Goal: Complete application form: Complete application form

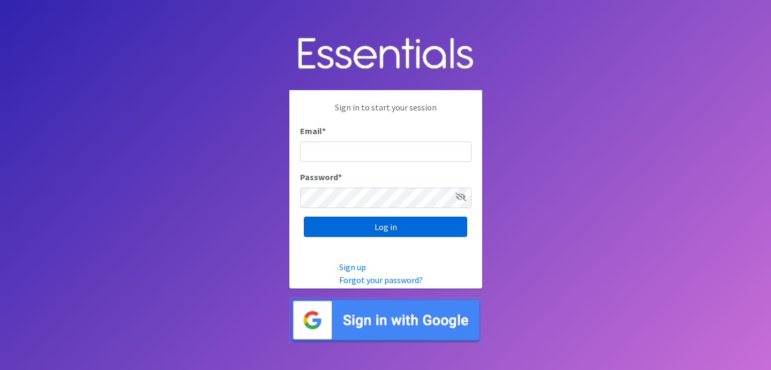
type input "[EMAIL_ADDRESS][DOMAIN_NAME]"
click at [410, 224] on input "Log in" at bounding box center [385, 226] width 163 height 20
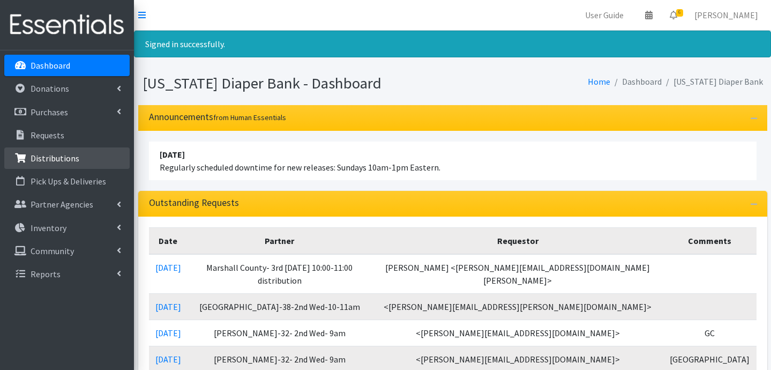
click at [61, 162] on p "Distributions" at bounding box center [55, 158] width 49 height 11
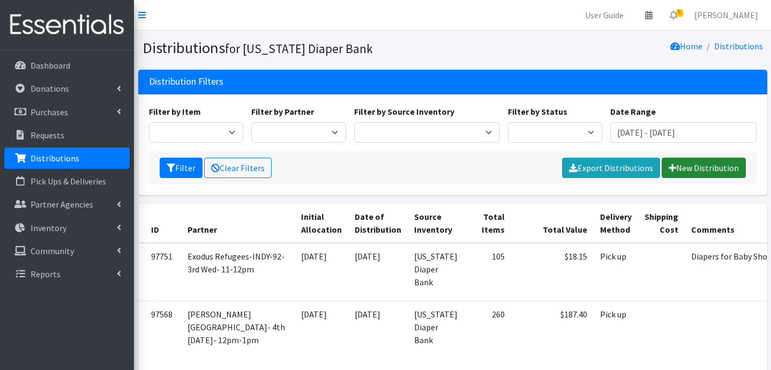
click at [696, 172] on link "New Distribution" at bounding box center [704, 167] width 84 height 20
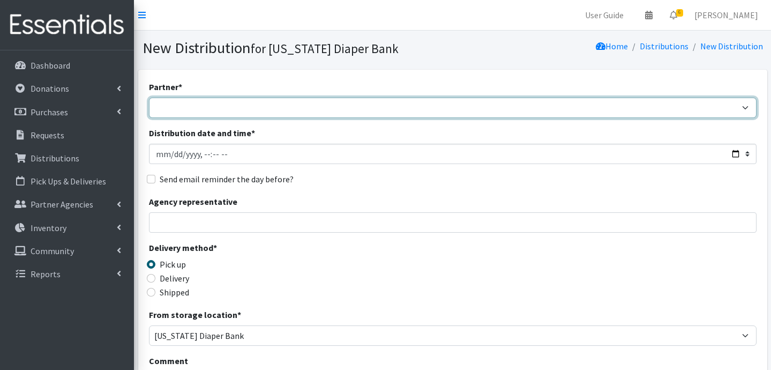
click at [169, 111] on select "ARC Boone and Hendricks County WIC TANF delivery/3rd Wed-11:00 Babies Basic Nee…" at bounding box center [452, 107] width 607 height 20
select select "5004"
click at [149, 97] on select "ARC Boone and Hendricks County WIC TANF delivery/3rd Wed-11:00 Babies Basic Nee…" at bounding box center [452, 107] width 607 height 20
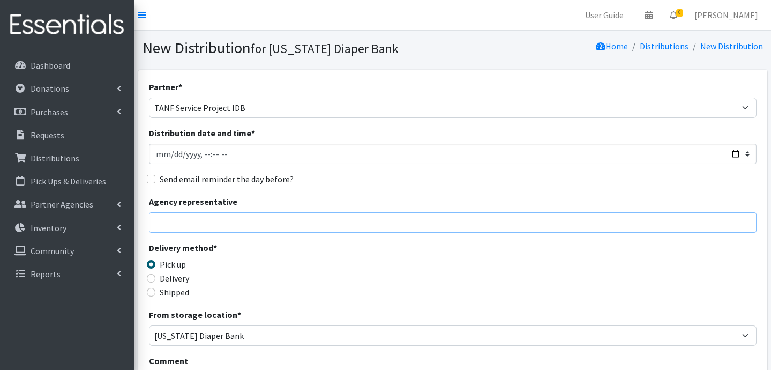
click at [173, 223] on input "Agency representative" at bounding box center [452, 222] width 607 height 20
type input "Jessica Taylor"
click at [151, 280] on input "Delivery" at bounding box center [151, 278] width 9 height 9
radio input "true"
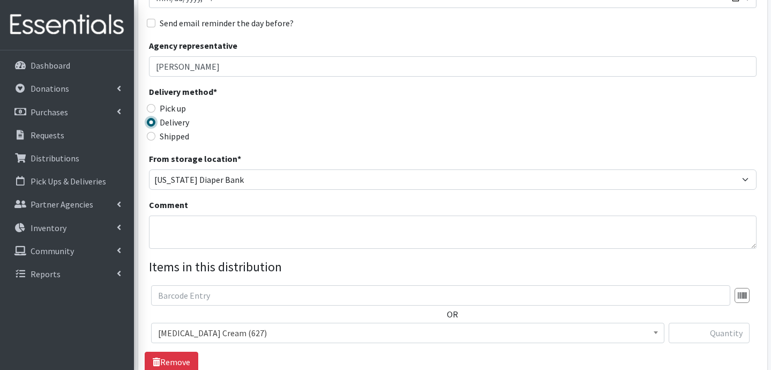
scroll to position [156, 0]
click at [242, 247] on textarea "Comment" at bounding box center [452, 231] width 607 height 33
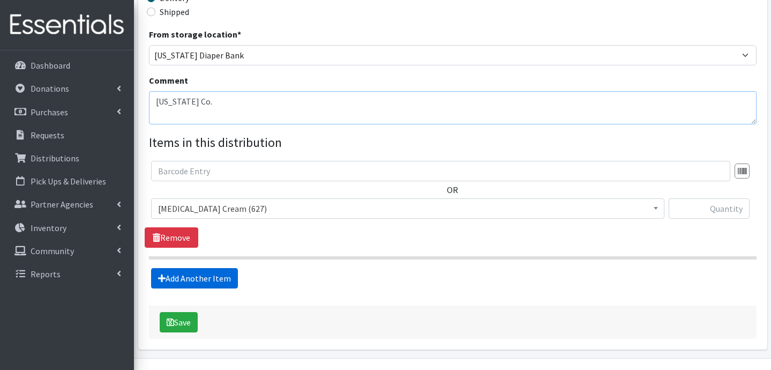
type textarea "Delaware Co."
click at [194, 279] on link "Add Another Item" at bounding box center [194, 278] width 87 height 20
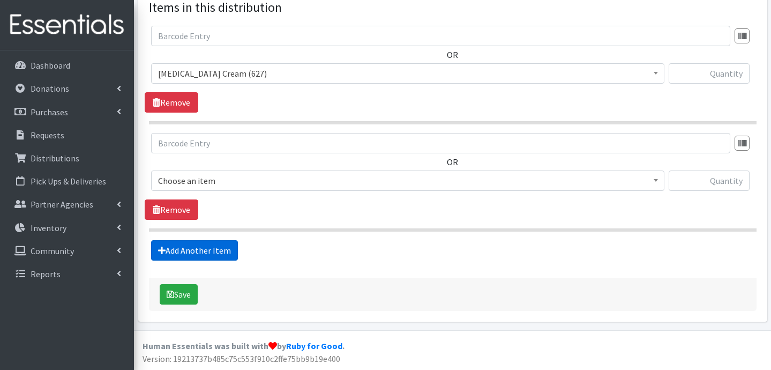
click at [201, 251] on link "Add Another Item" at bounding box center [194, 250] width 87 height 20
click at [209, 246] on link "Add Another Item" at bounding box center [194, 250] width 87 height 20
click at [208, 253] on link "Add Another Item" at bounding box center [194, 250] width 87 height 20
click at [211, 249] on link "Add Another Item" at bounding box center [194, 250] width 87 height 20
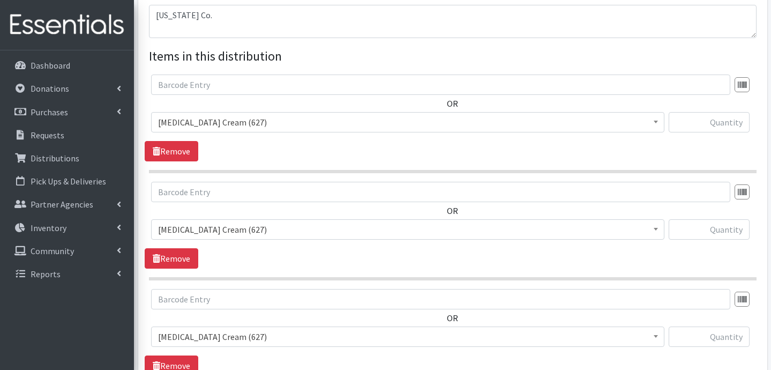
scroll to position [366, 0]
click at [331, 123] on span "[MEDICAL_DATA] Cream (627)" at bounding box center [407, 122] width 499 height 15
click at [226, 122] on span "Kids ([MEDICAL_DATA]) (1127)" at bounding box center [407, 122] width 499 height 15
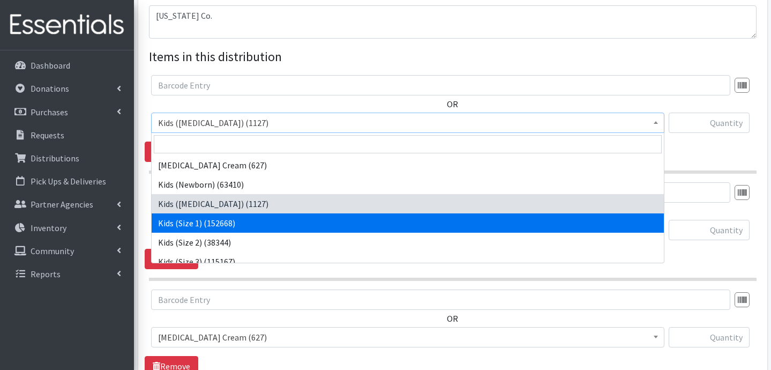
select select "3401"
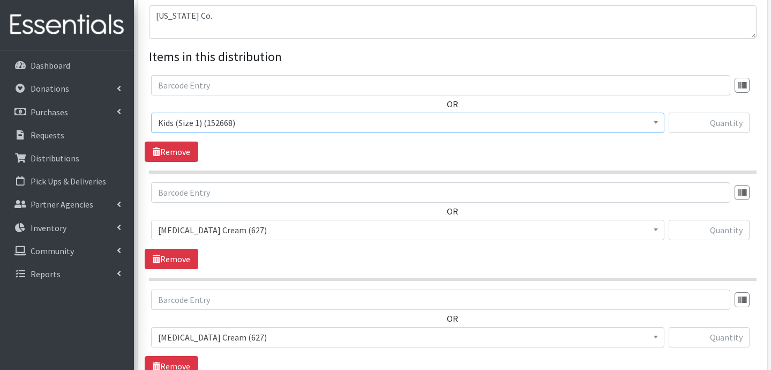
click at [232, 232] on span "[MEDICAL_DATA] Cream (627)" at bounding box center [407, 229] width 499 height 15
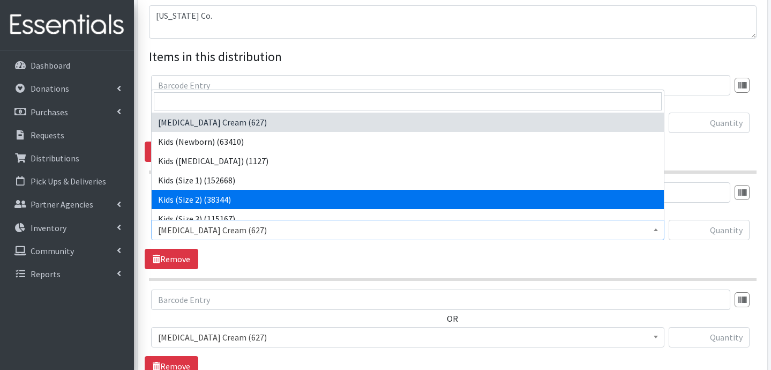
select select "3420"
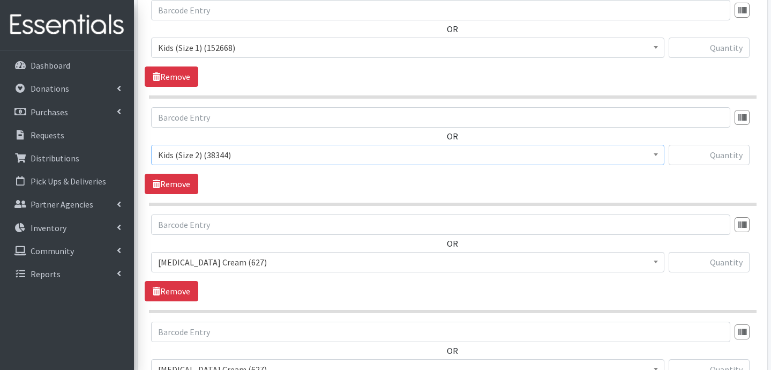
scroll to position [467, 0]
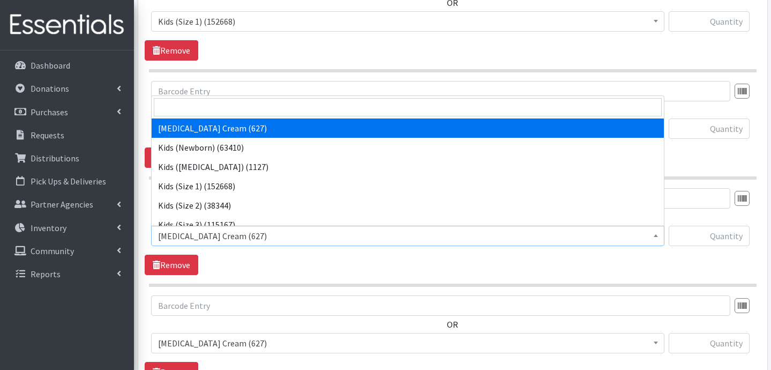
click at [249, 229] on span "[MEDICAL_DATA] Cream (627)" at bounding box center [407, 235] width 499 height 15
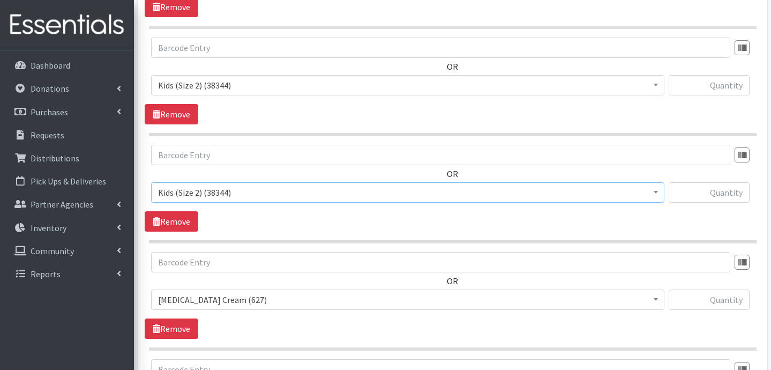
scroll to position [513, 0]
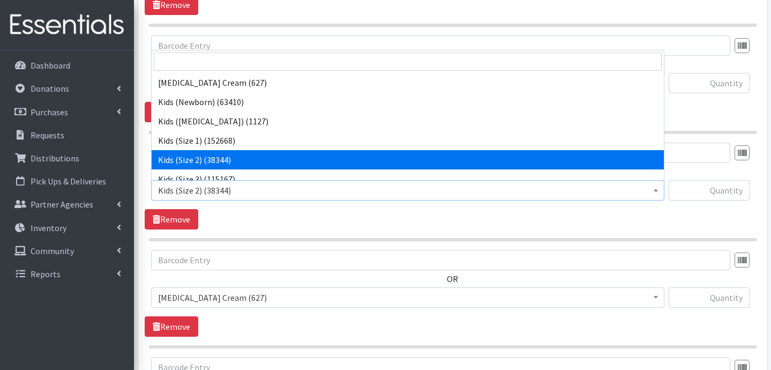
click at [222, 195] on span "Kids (Size 2) (38344)" at bounding box center [407, 190] width 499 height 15
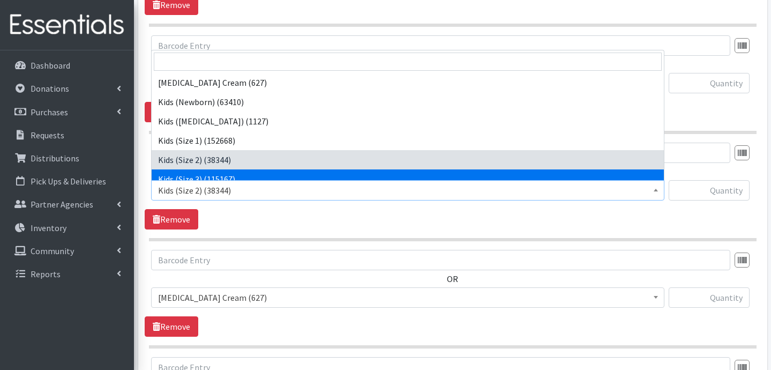
scroll to position [25, 0]
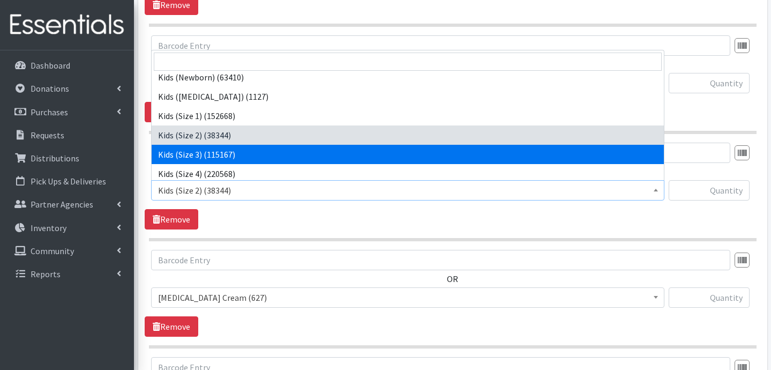
select select "3393"
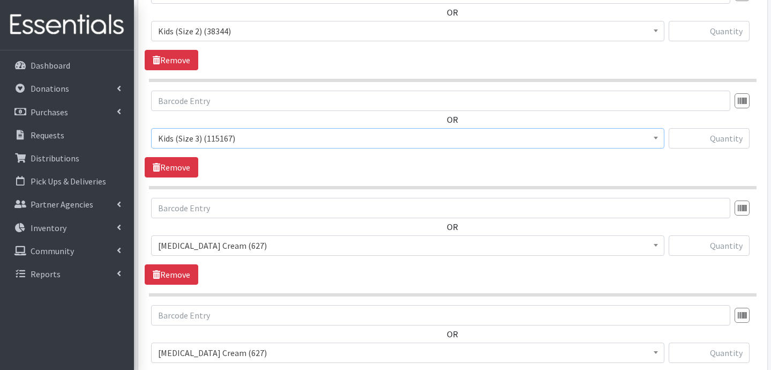
scroll to position [570, 0]
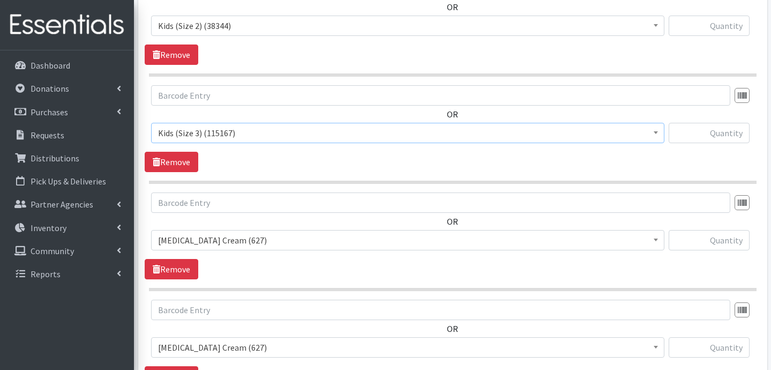
click at [222, 235] on span "[MEDICAL_DATA] Cream (627)" at bounding box center [407, 239] width 499 height 15
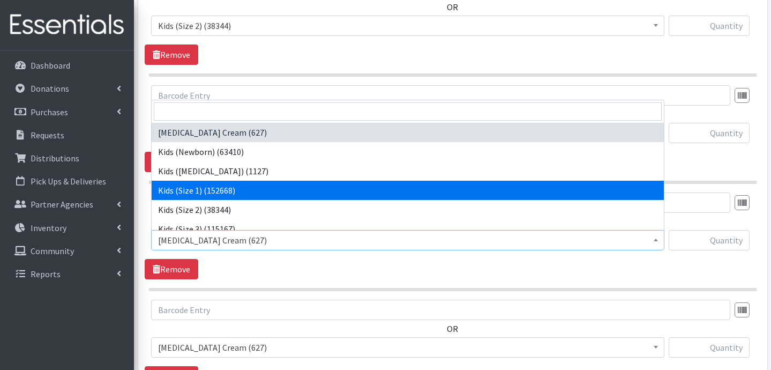
scroll to position [40, 0]
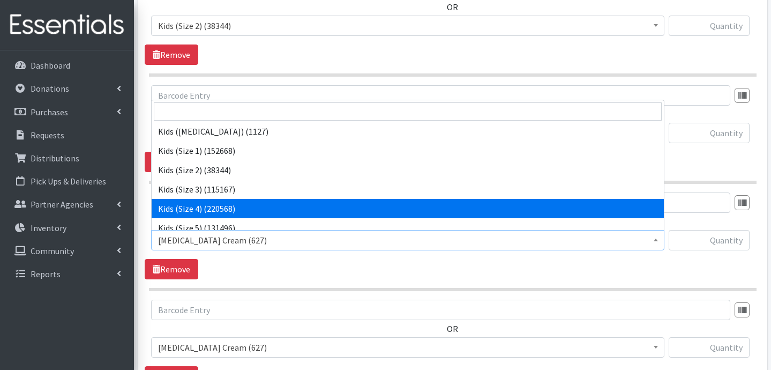
select select "3394"
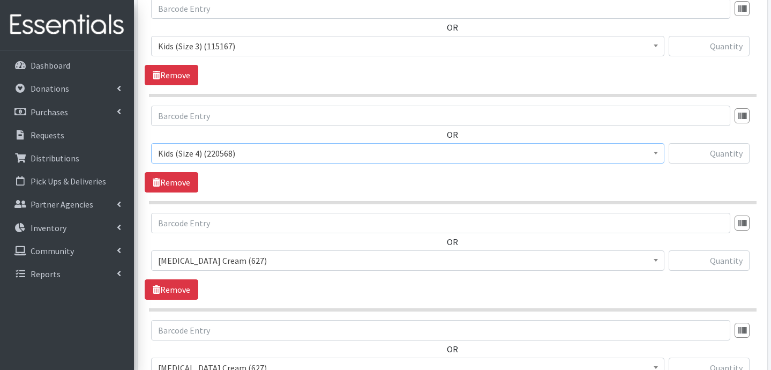
scroll to position [657, 0]
click at [231, 251] on span "[MEDICAL_DATA] Cream (627)" at bounding box center [407, 260] width 513 height 20
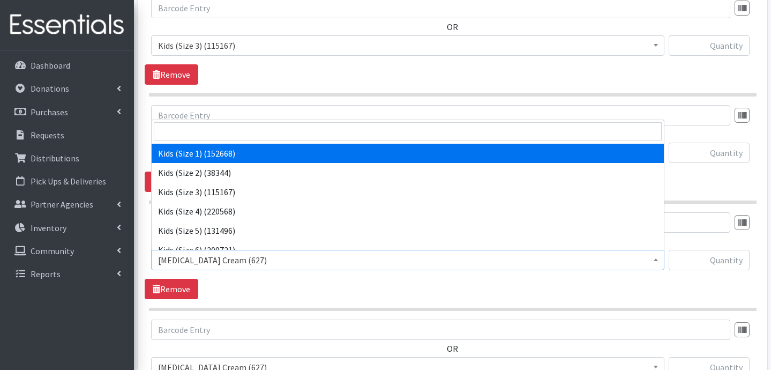
scroll to position [57, 0]
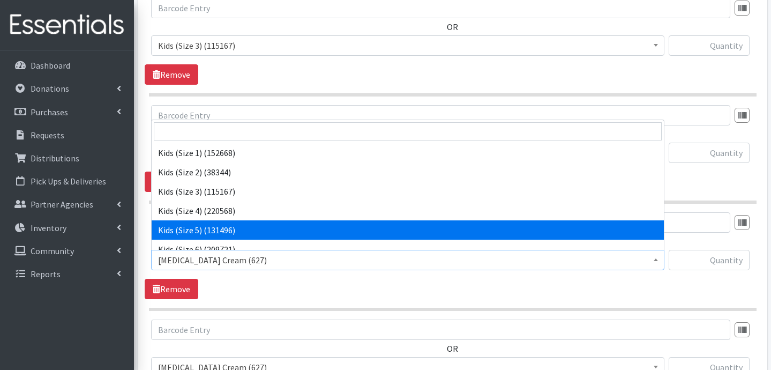
select select "3407"
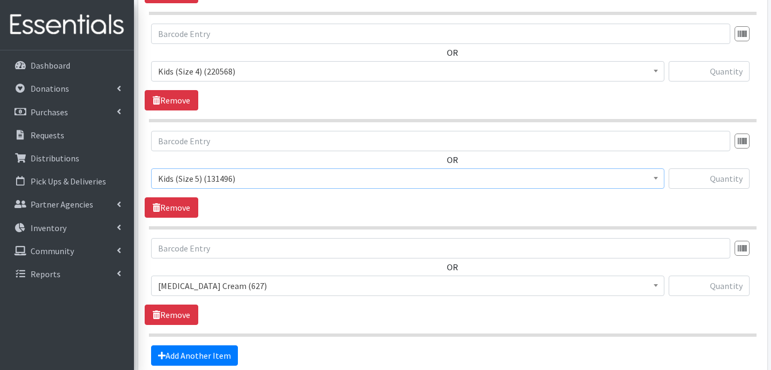
scroll to position [739, 0]
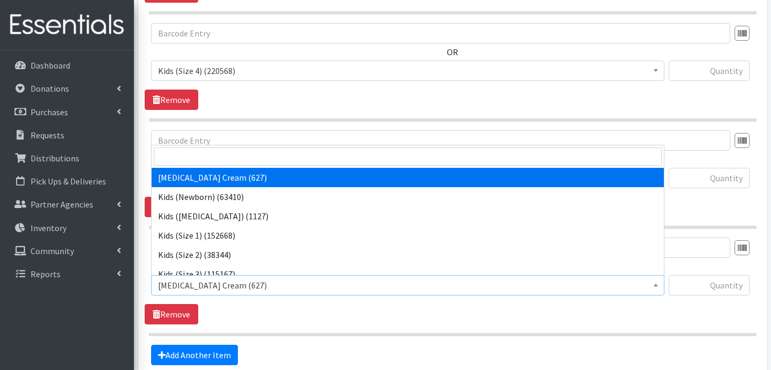
click at [222, 286] on span "[MEDICAL_DATA] Cream (627)" at bounding box center [407, 284] width 499 height 15
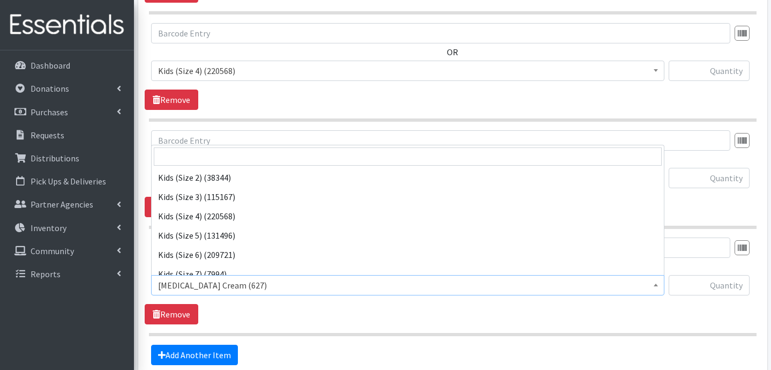
scroll to position [91, 0]
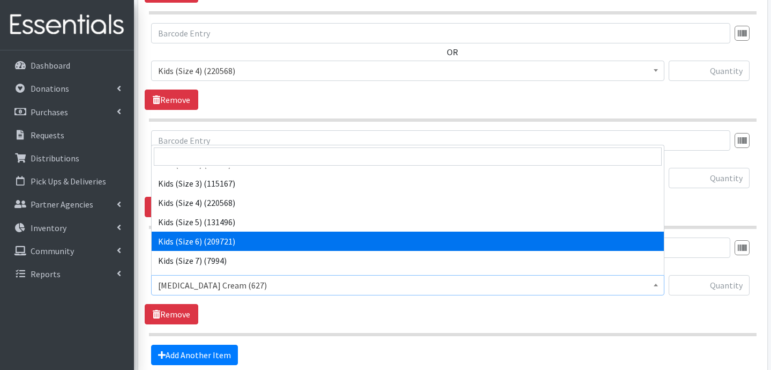
select select "3419"
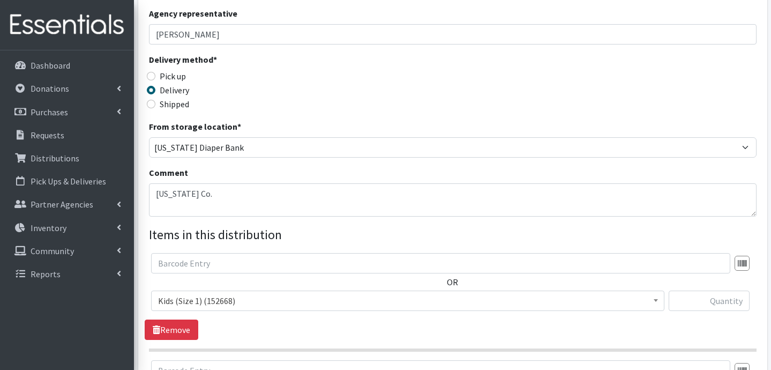
scroll to position [189, 0]
click at [733, 299] on input "text" at bounding box center [709, 300] width 81 height 20
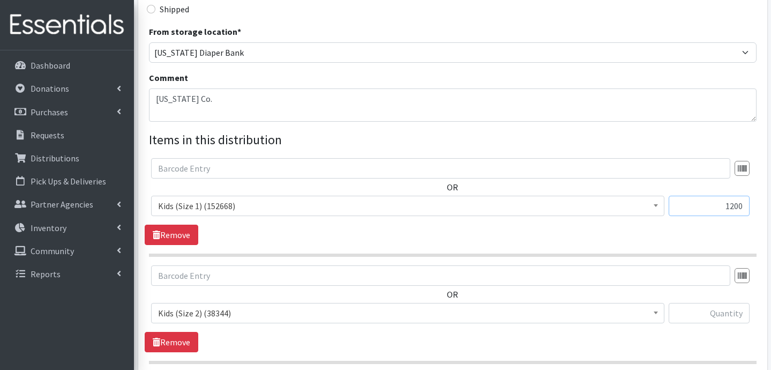
scroll to position [284, 0]
type input "1200"
click at [701, 318] on input "text" at bounding box center [709, 312] width 81 height 20
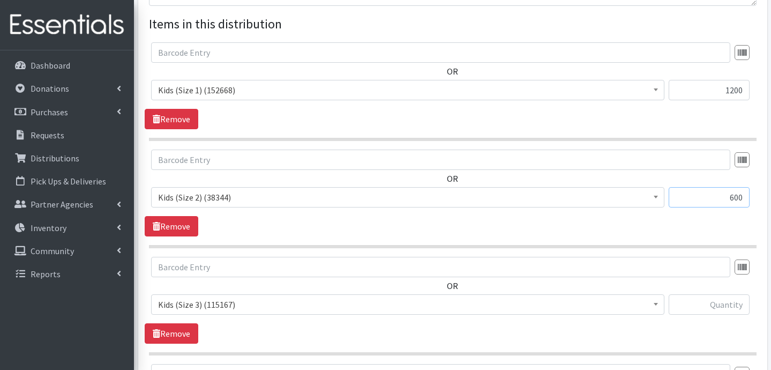
scroll to position [414, 0]
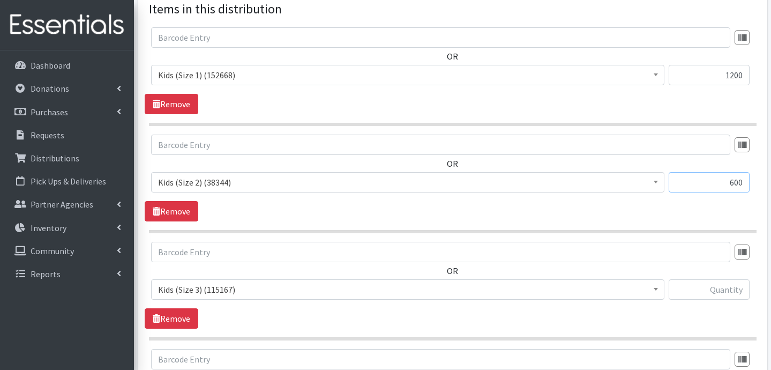
type input "600"
click at [704, 287] on input "text" at bounding box center [709, 289] width 81 height 20
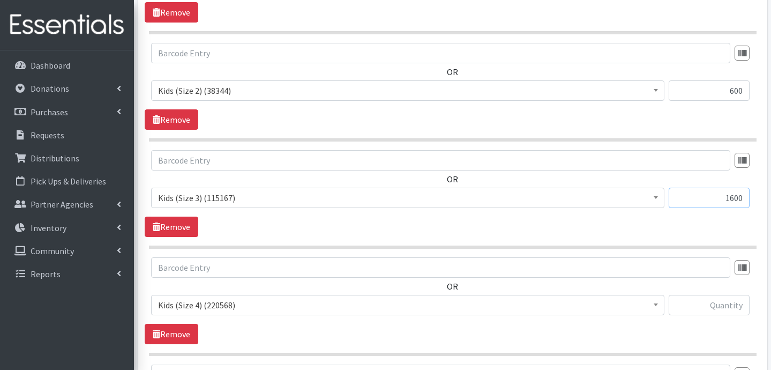
scroll to position [519, 0]
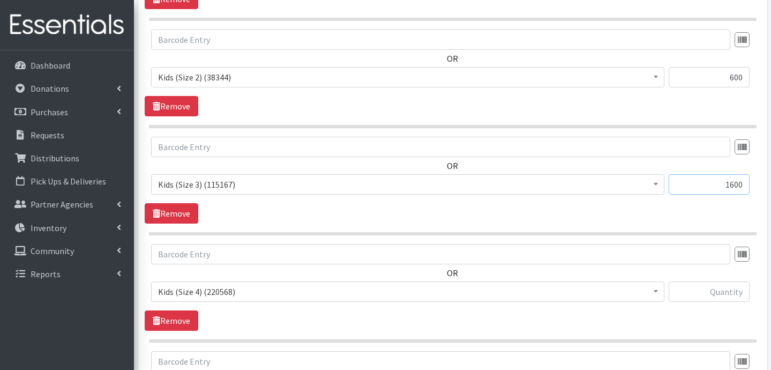
type input "1600"
click at [732, 288] on input "text" at bounding box center [709, 291] width 81 height 20
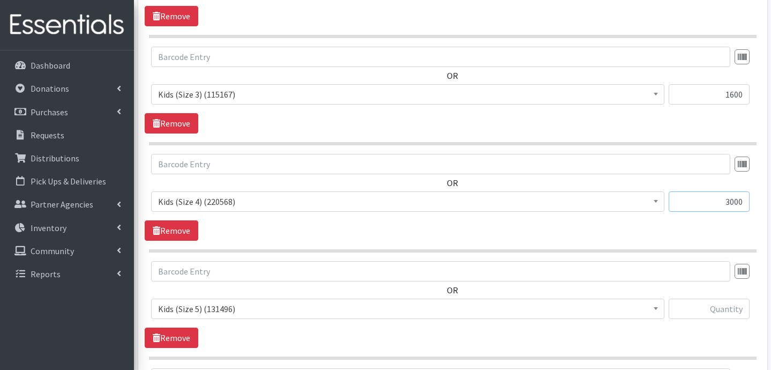
scroll to position [610, 0]
type input "3000"
click at [716, 304] on input "text" at bounding box center [709, 307] width 81 height 20
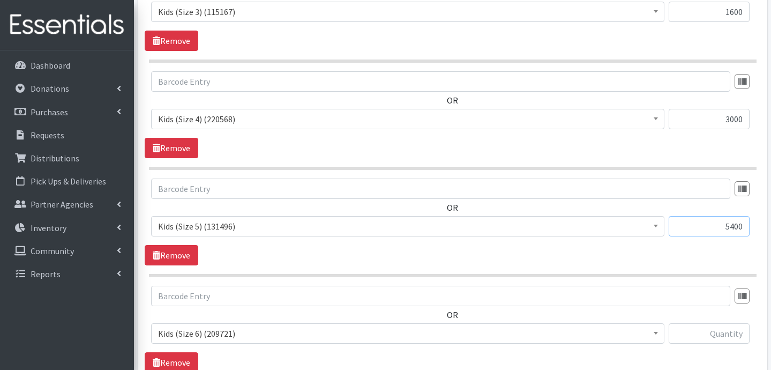
scroll to position [715, 0]
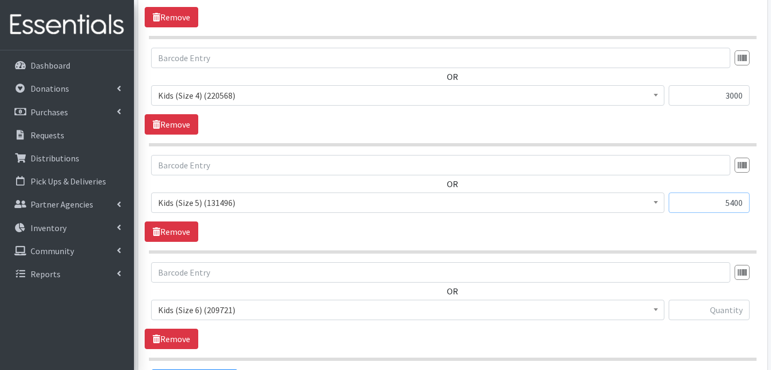
type input "5400"
click at [722, 303] on input "text" at bounding box center [709, 309] width 81 height 20
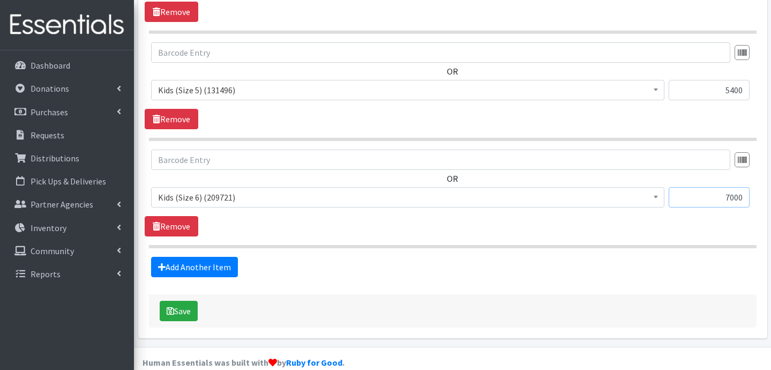
scroll to position [828, 0]
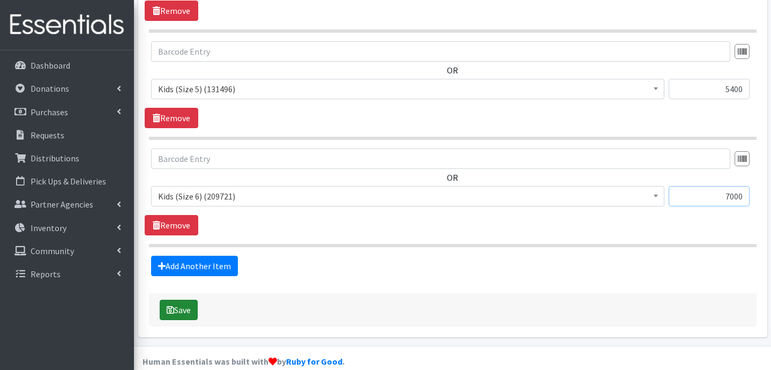
type input "7000"
click at [184, 312] on button "Save" at bounding box center [179, 309] width 38 height 20
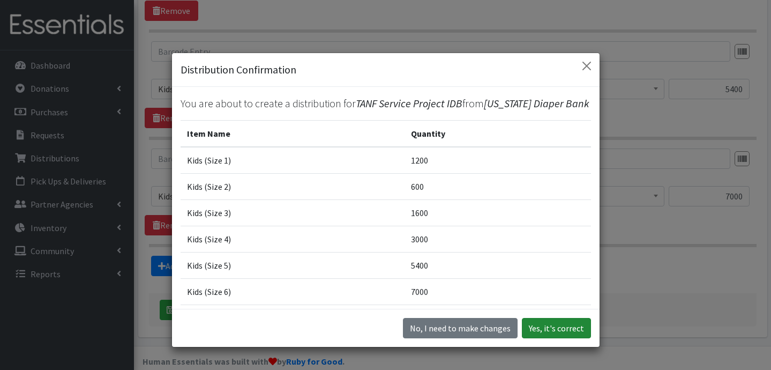
click at [565, 334] on button "Yes, it's correct" at bounding box center [556, 328] width 69 height 20
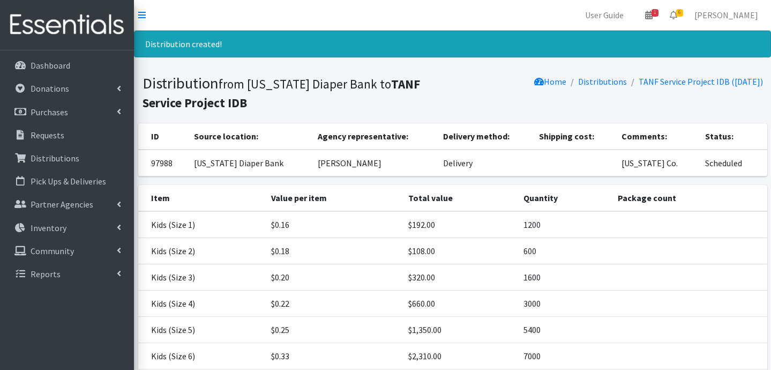
scroll to position [82, 0]
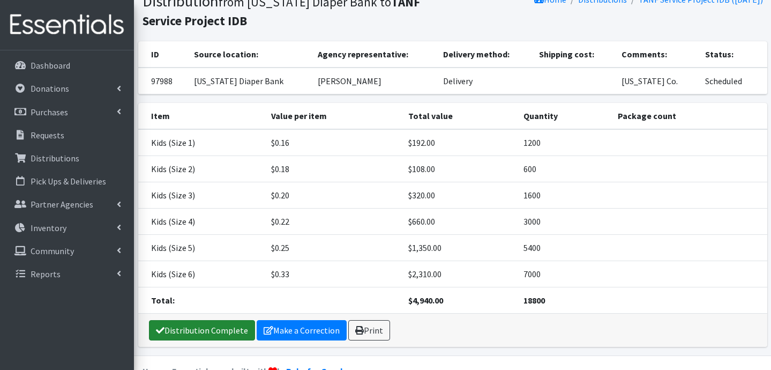
click at [183, 328] on link "Distribution Complete" at bounding box center [202, 330] width 106 height 20
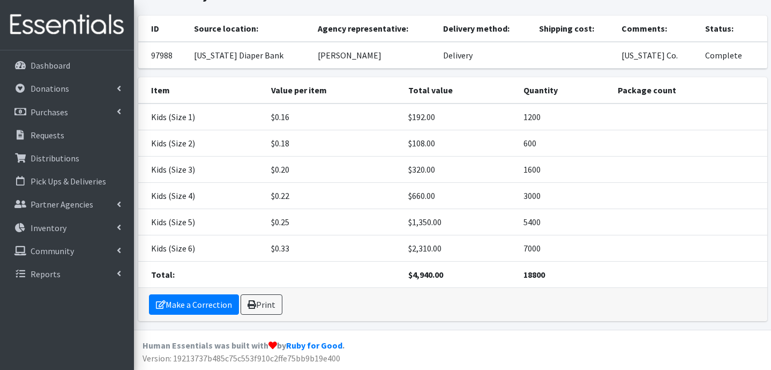
scroll to position [0, 0]
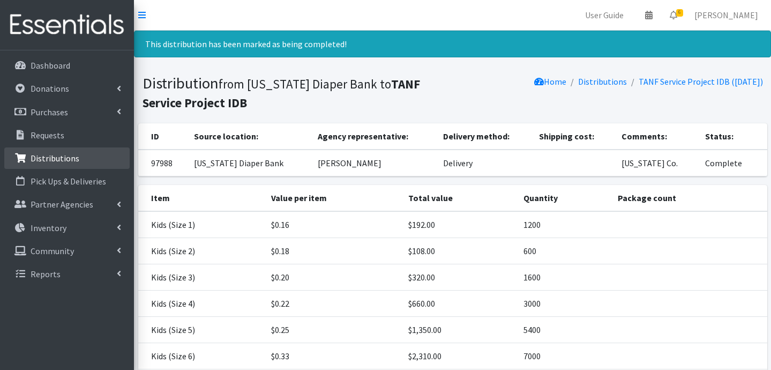
click at [51, 156] on p "Distributions" at bounding box center [55, 158] width 49 height 11
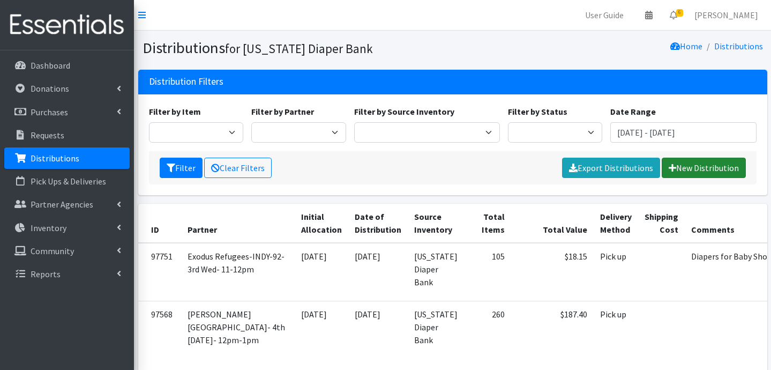
click at [698, 168] on link "New Distribution" at bounding box center [704, 167] width 84 height 20
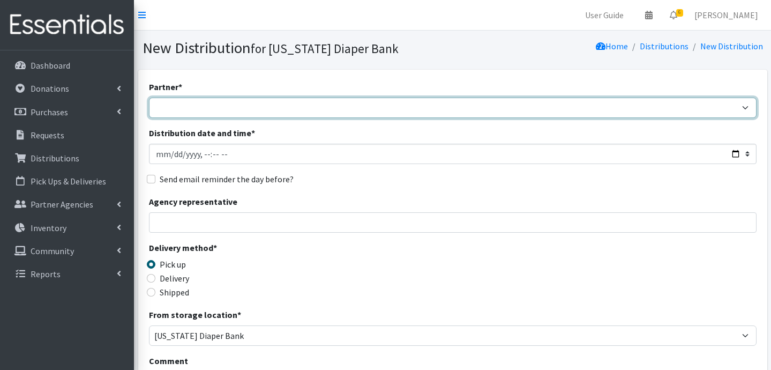
click at [190, 105] on select "ARC [PERSON_NAME] and [GEOGRAPHIC_DATA] [GEOGRAPHIC_DATA] TANF delivery/3rd Wed…" at bounding box center [452, 107] width 607 height 20
select select "5004"
click at [149, 97] on select "ARC [PERSON_NAME] and [GEOGRAPHIC_DATA] [GEOGRAPHIC_DATA] TANF delivery/3rd Wed…" at bounding box center [452, 107] width 607 height 20
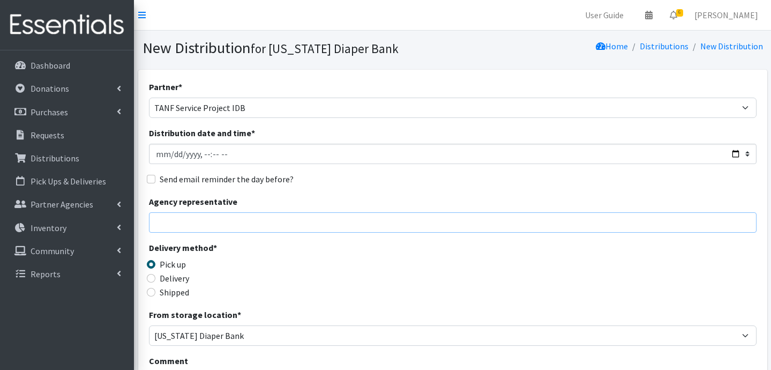
click at [200, 222] on input "Agency representative" at bounding box center [452, 222] width 607 height 20
type input "[PERSON_NAME]"
click at [150, 278] on input "Delivery" at bounding box center [151, 278] width 9 height 9
radio input "true"
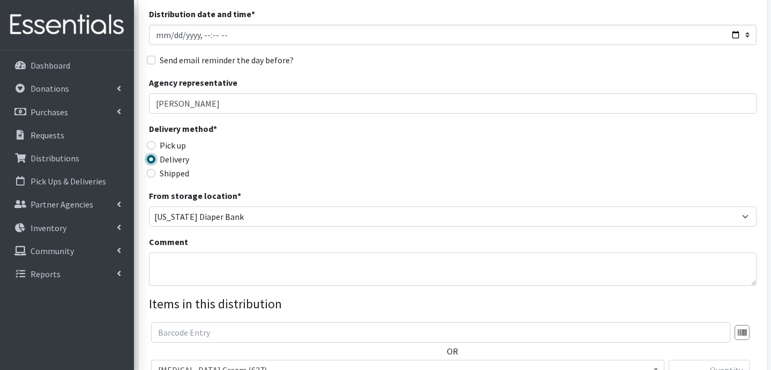
scroll to position [157, 0]
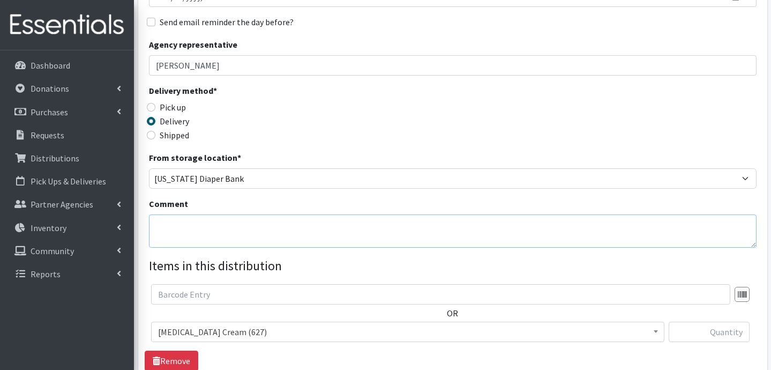
click at [276, 229] on textarea "Comment" at bounding box center [452, 230] width 607 height 33
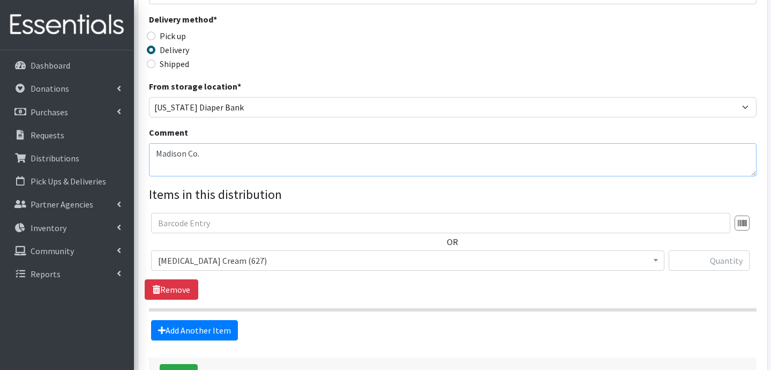
type textarea "Madison Co."
click at [206, 267] on span "[MEDICAL_DATA] Cream (627)" at bounding box center [407, 260] width 499 height 15
click at [195, 331] on link "Add Another Item" at bounding box center [194, 330] width 87 height 20
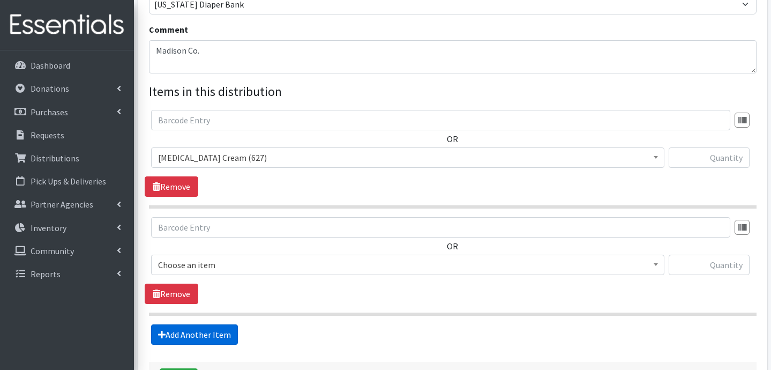
scroll to position [415, 0]
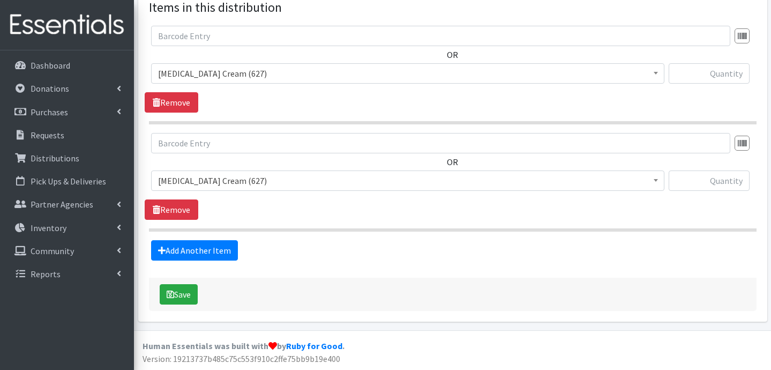
click at [209, 247] on link "Add Another Item" at bounding box center [194, 250] width 87 height 20
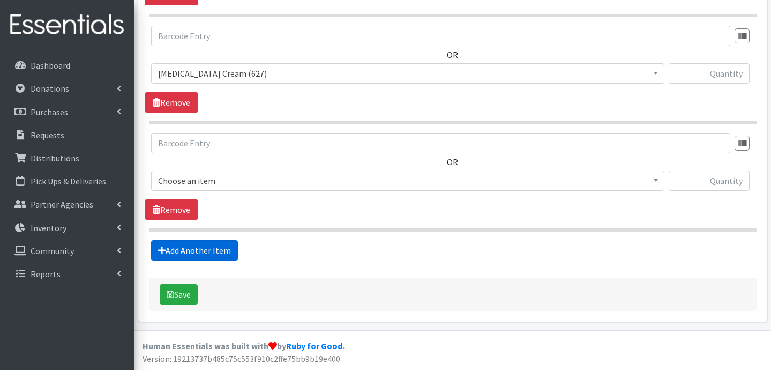
click at [200, 245] on link "Add Another Item" at bounding box center [194, 250] width 87 height 20
click at [206, 251] on link "Add Another Item" at bounding box center [194, 250] width 87 height 20
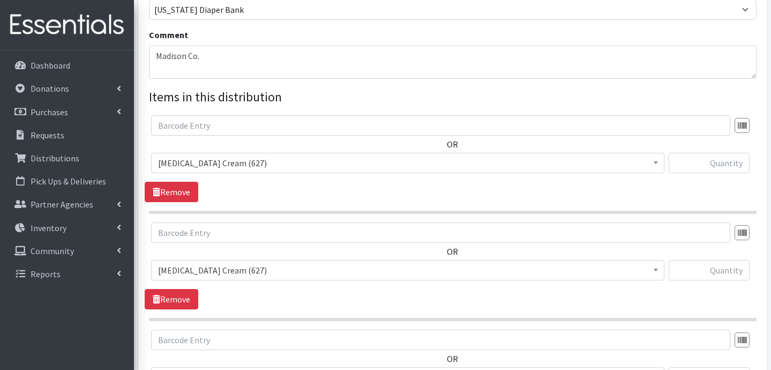
scroll to position [313, 0]
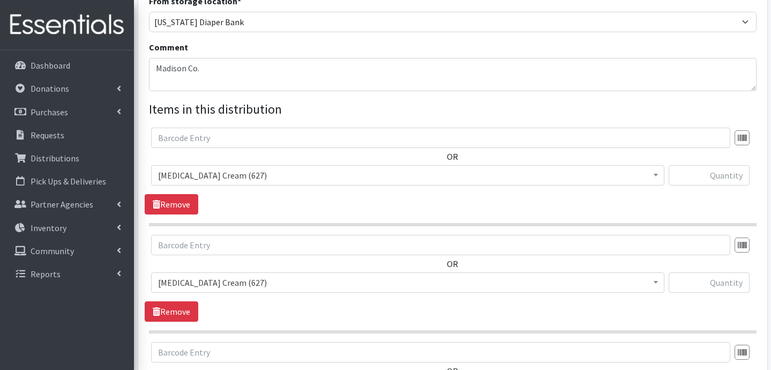
click at [238, 173] on span "[MEDICAL_DATA] Cream (627)" at bounding box center [407, 175] width 499 height 15
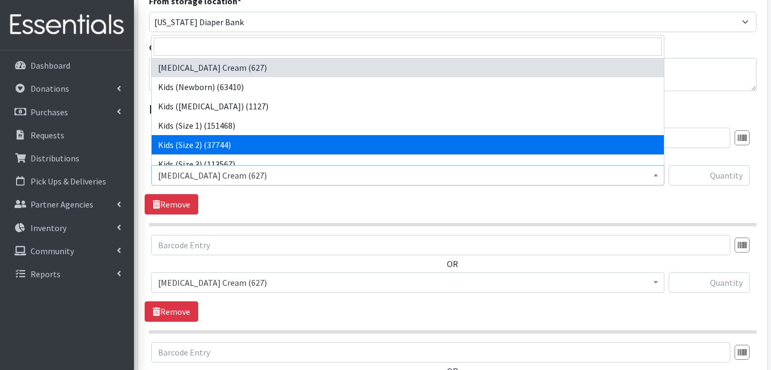
select select "3420"
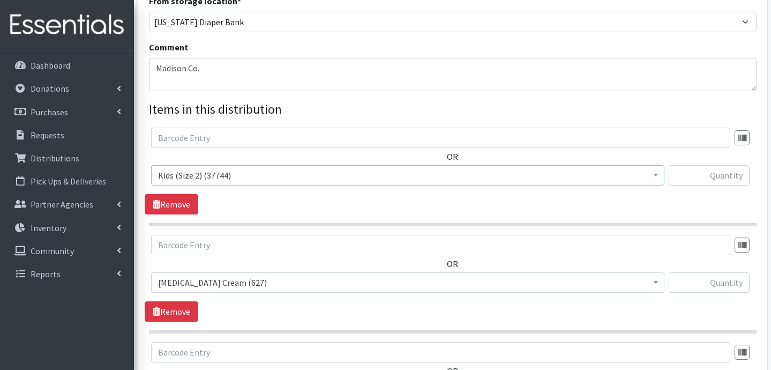
click at [211, 283] on span "[MEDICAL_DATA] Cream (627)" at bounding box center [407, 282] width 499 height 15
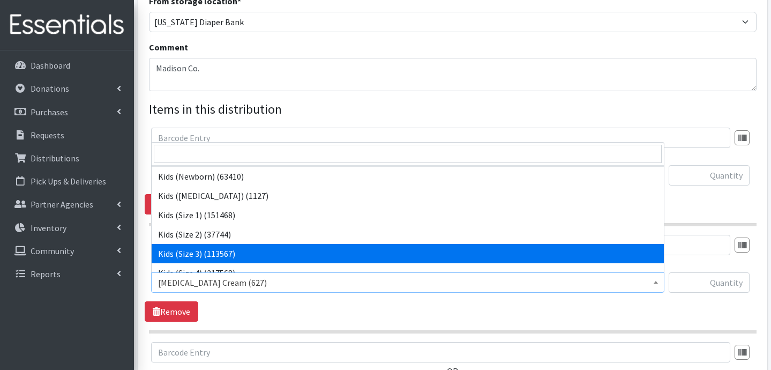
scroll to position [19, 0]
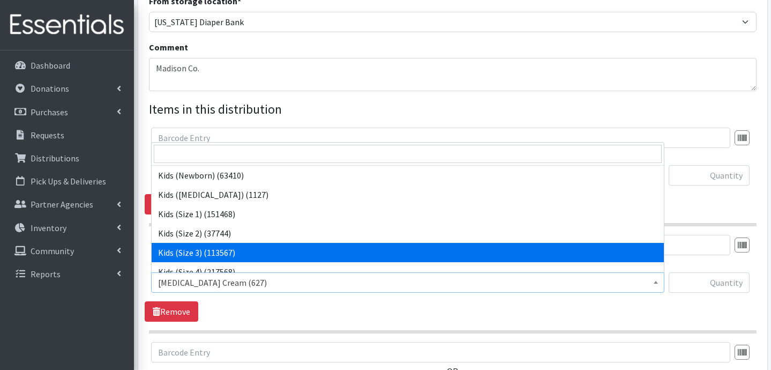
select select "3393"
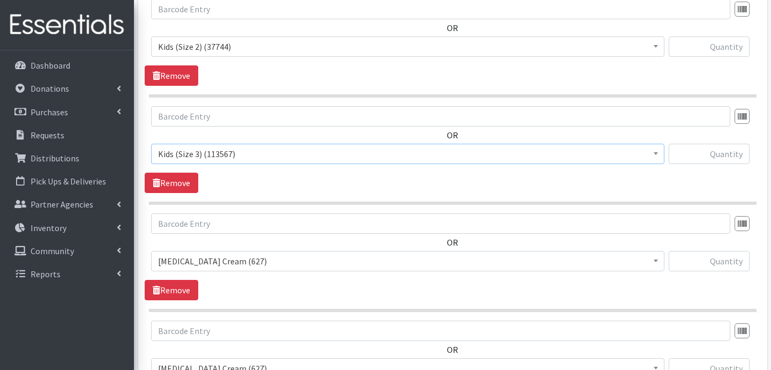
scroll to position [455, 0]
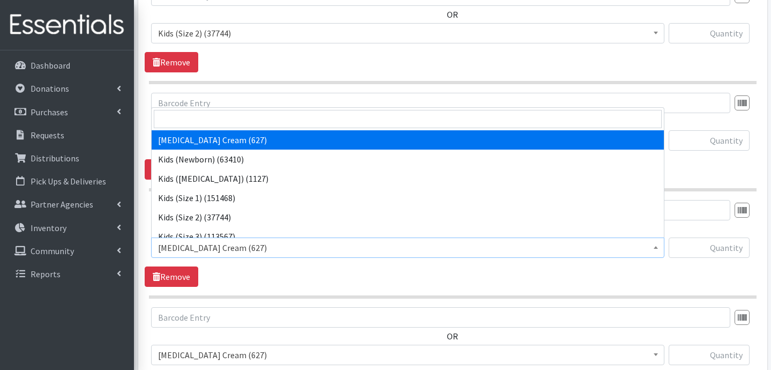
click at [236, 250] on span "[MEDICAL_DATA] Cream (627)" at bounding box center [407, 247] width 499 height 15
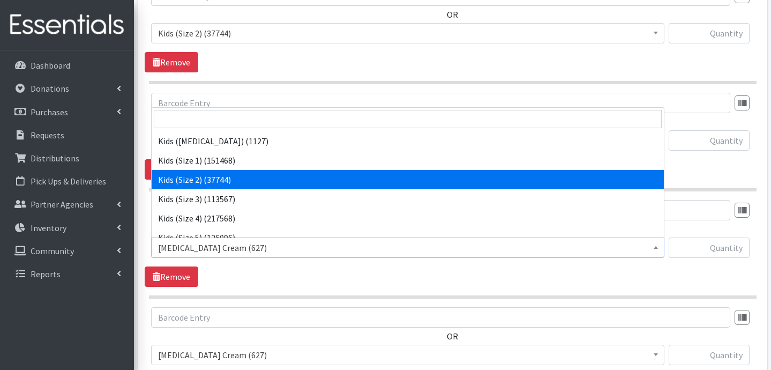
scroll to position [38, 0]
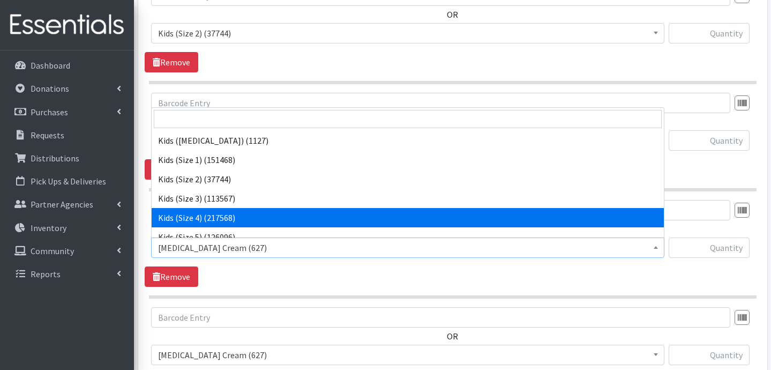
select select "3394"
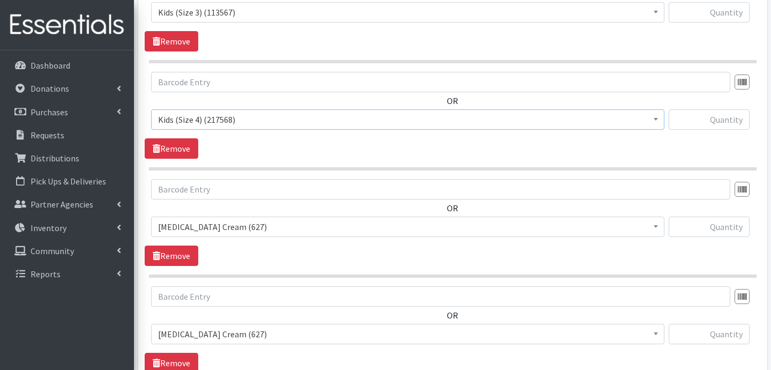
scroll to position [584, 0]
click at [221, 222] on span "[MEDICAL_DATA] Cream (627)" at bounding box center [407, 226] width 499 height 15
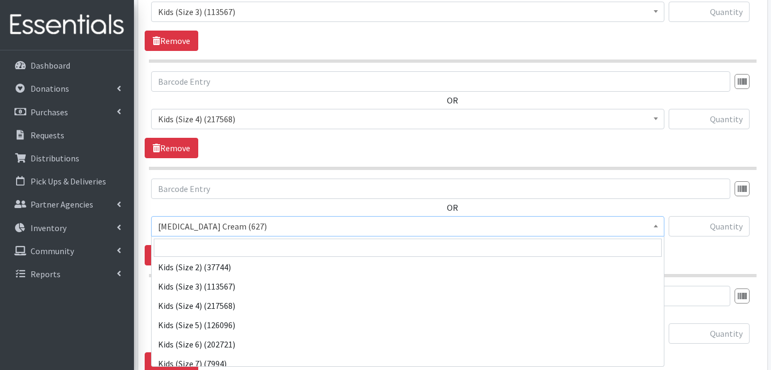
scroll to position [80, 0]
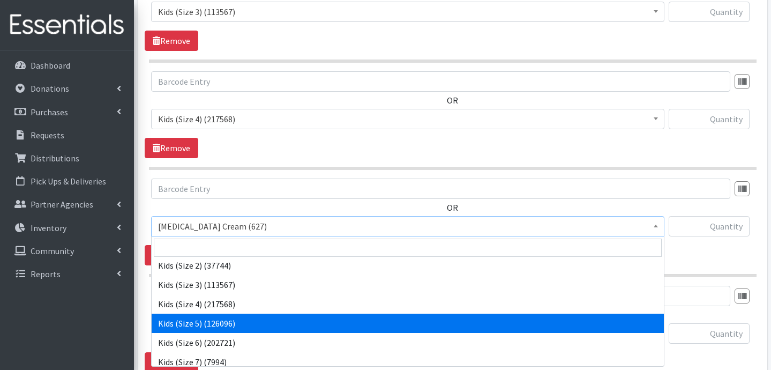
select select "3407"
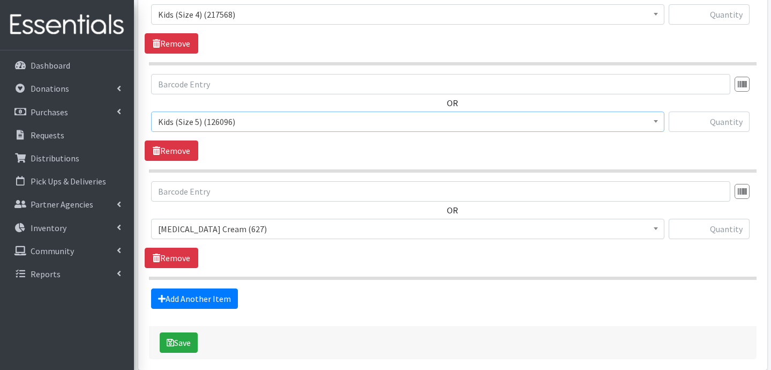
scroll to position [689, 0]
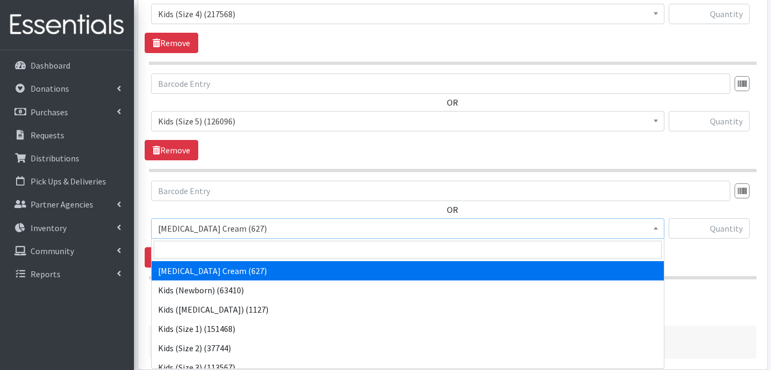
click at [244, 232] on span "[MEDICAL_DATA] Cream (627)" at bounding box center [407, 228] width 499 height 15
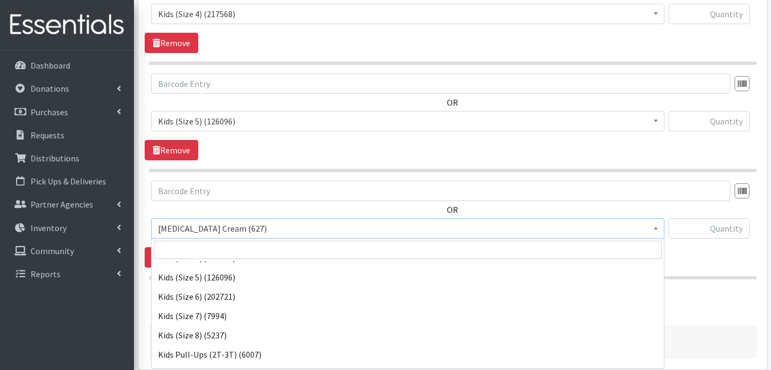
scroll to position [132, 0]
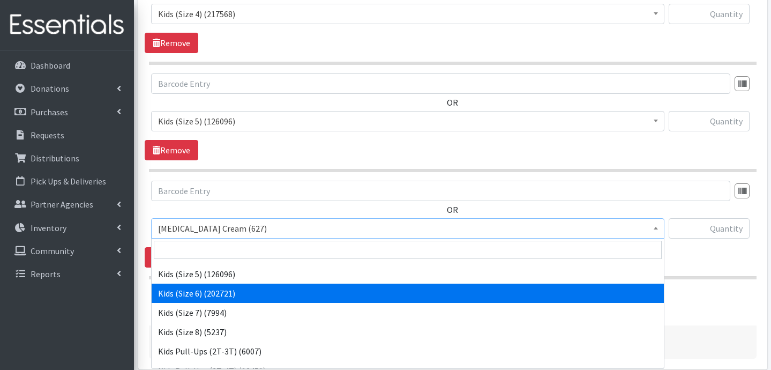
select select "3419"
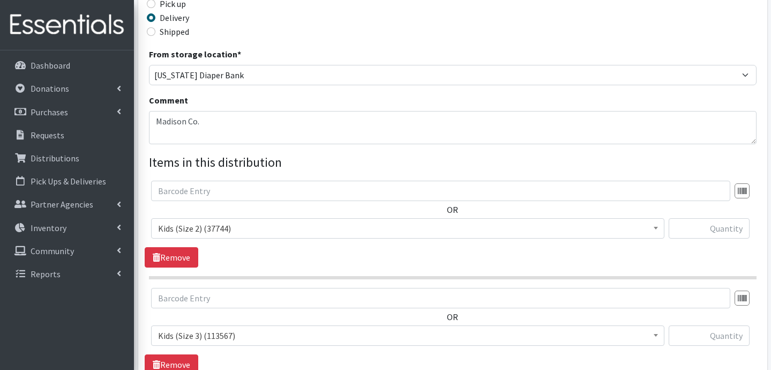
scroll to position [256, 0]
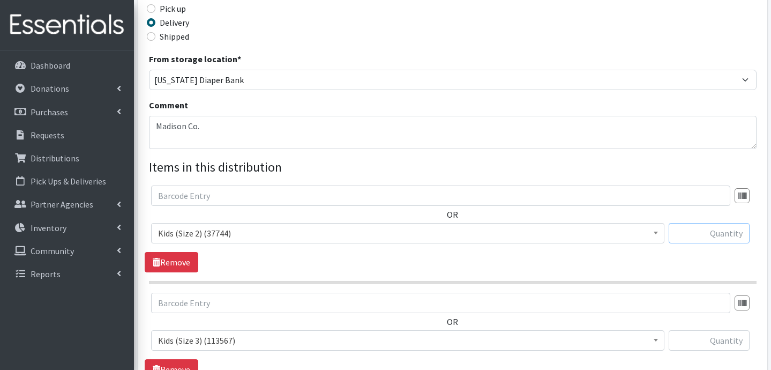
click at [694, 237] on input "text" at bounding box center [709, 233] width 81 height 20
type input "600"
click at [718, 335] on input "text" at bounding box center [709, 340] width 81 height 20
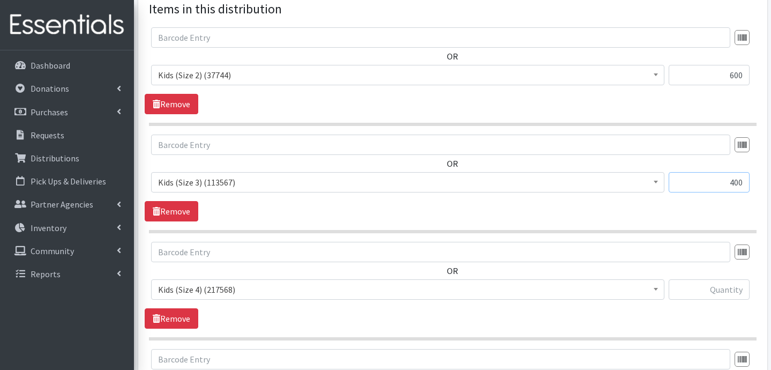
scroll to position [415, 0]
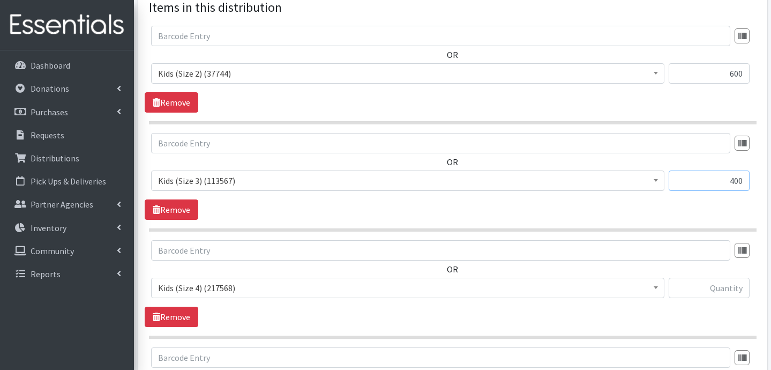
type input "400"
click at [731, 287] on input "text" at bounding box center [709, 287] width 81 height 20
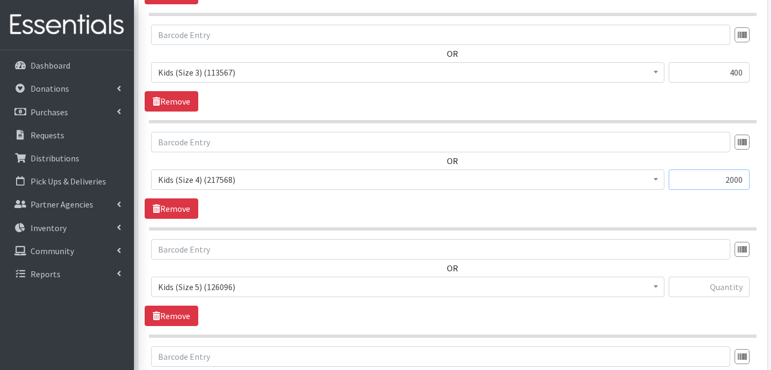
scroll to position [524, 0]
type input "2000"
click at [723, 287] on input "text" at bounding box center [709, 286] width 81 height 20
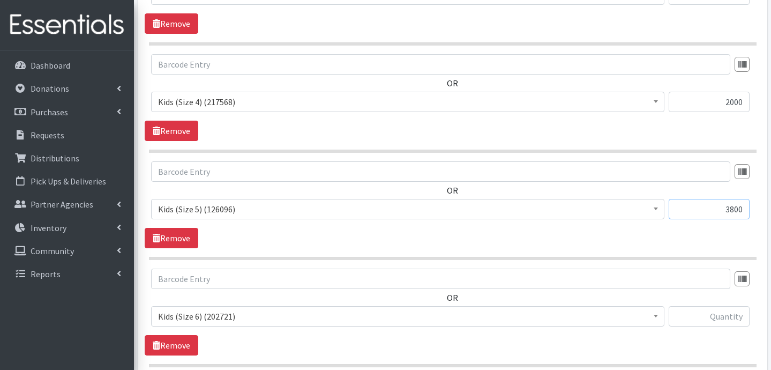
scroll to position [616, 0]
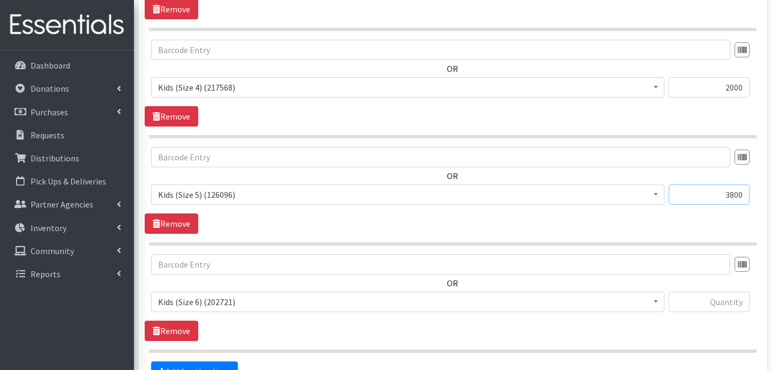
type input "3800"
click at [708, 301] on input "text" at bounding box center [709, 301] width 81 height 20
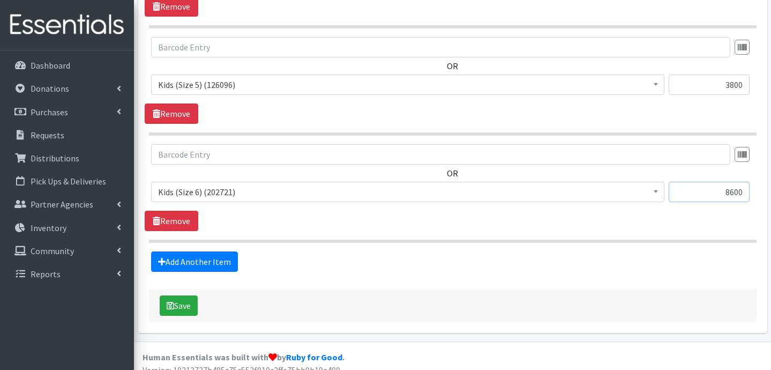
scroll to position [737, 0]
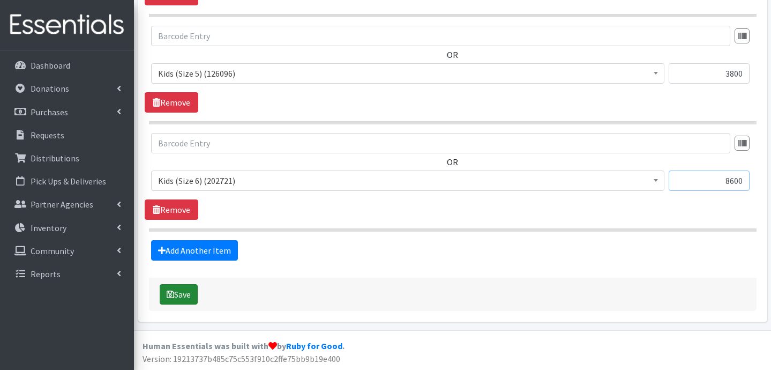
type input "8600"
click at [186, 291] on button "Save" at bounding box center [179, 294] width 38 height 20
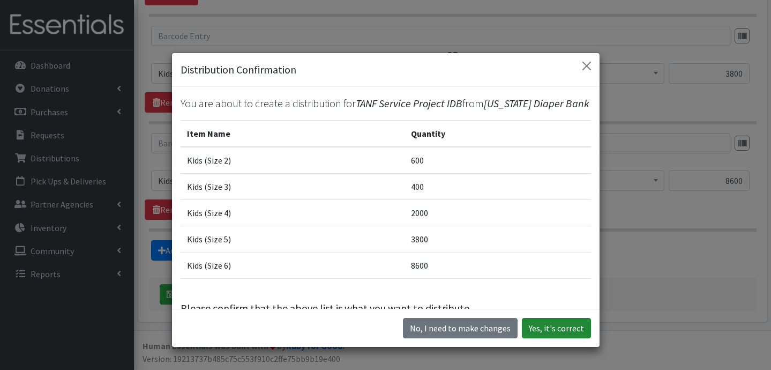
click at [551, 323] on button "Yes, it's correct" at bounding box center [556, 328] width 69 height 20
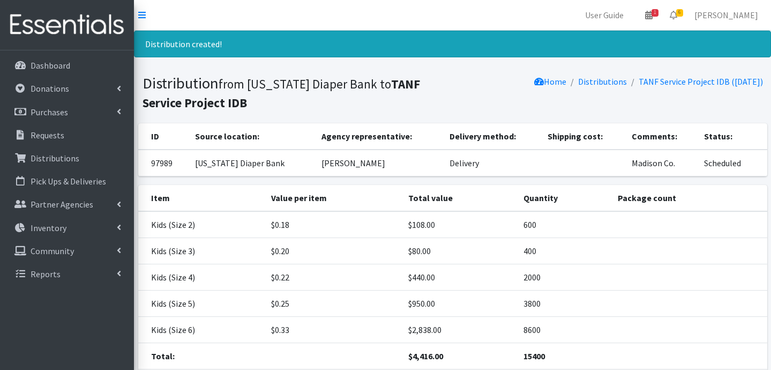
scroll to position [81, 0]
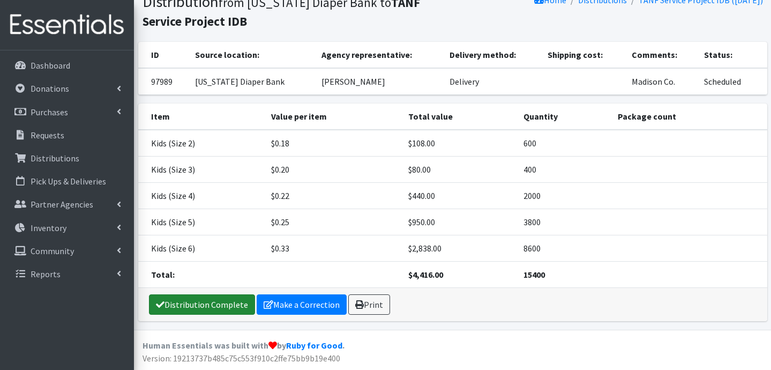
click at [196, 299] on link "Distribution Complete" at bounding box center [202, 304] width 106 height 20
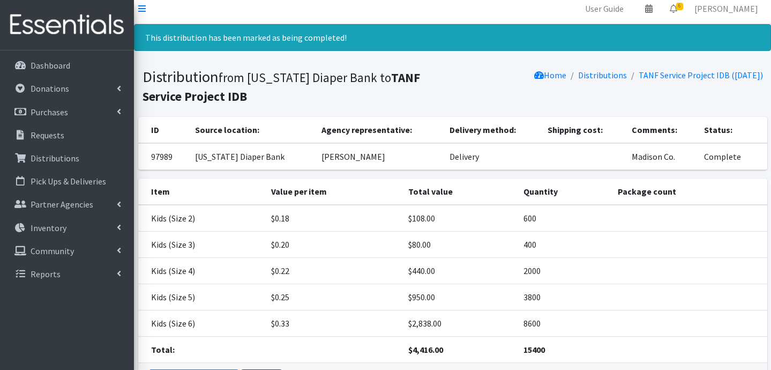
scroll to position [0, 0]
